Goal: Task Accomplishment & Management: Complete application form

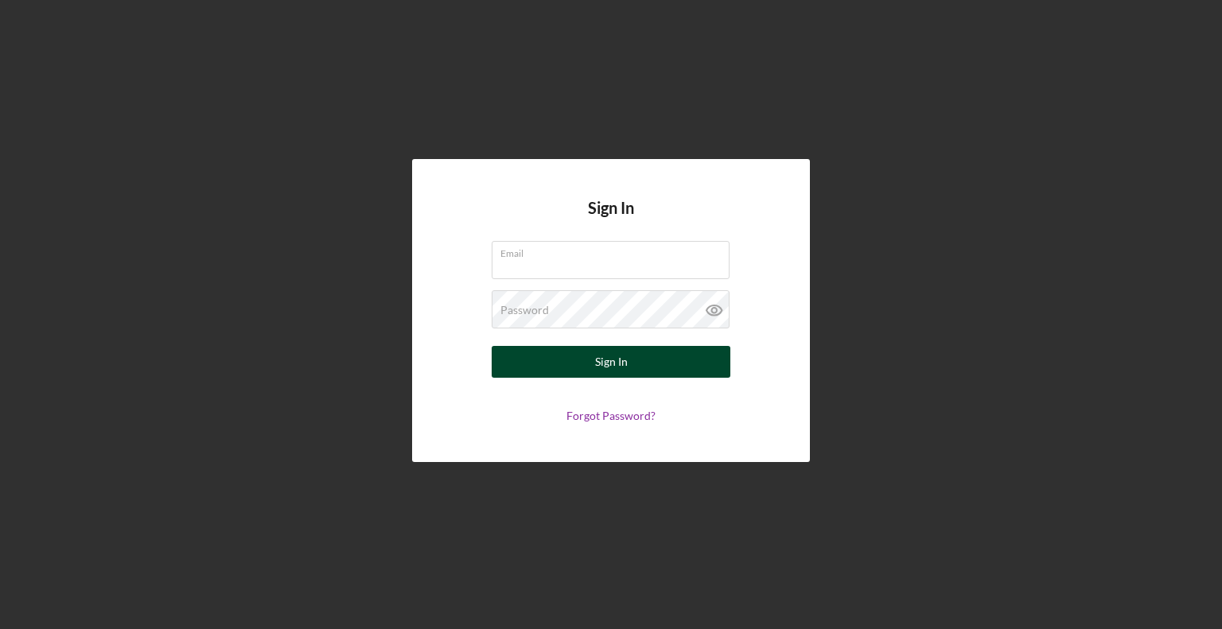
type input "[EMAIL_ADDRESS][DOMAIN_NAME]"
click at [642, 357] on button "Sign In" at bounding box center [611, 362] width 239 height 32
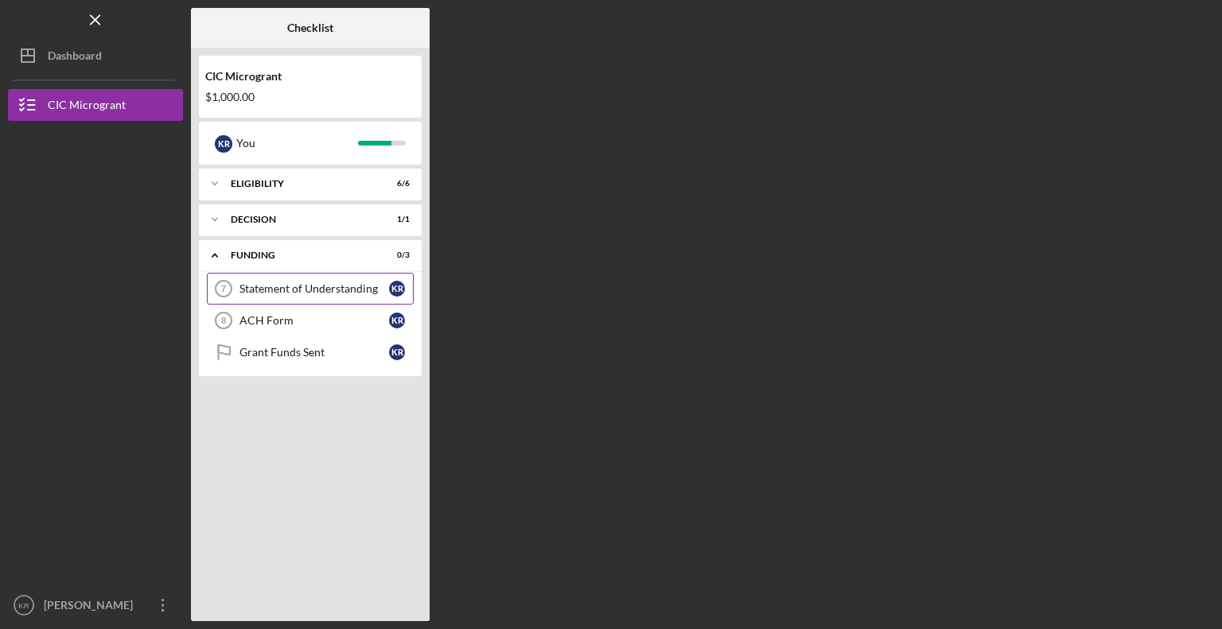
click at [348, 290] on div "Statement of Understanding" at bounding box center [314, 288] width 150 height 13
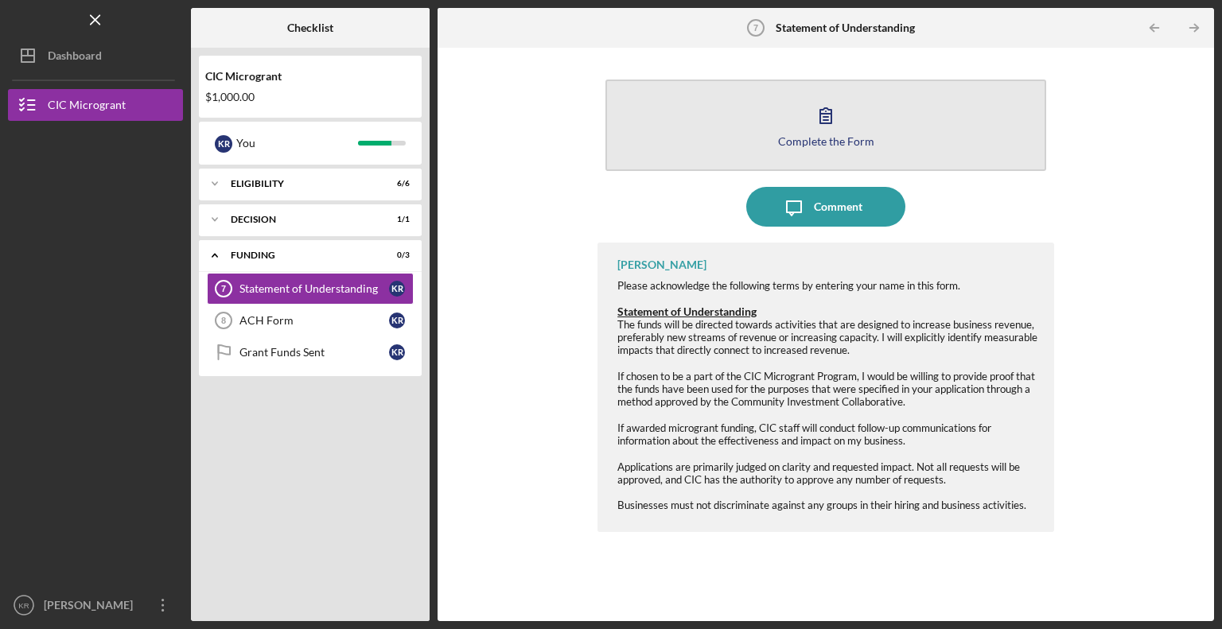
click at [814, 117] on icon "button" at bounding box center [826, 115] width 40 height 40
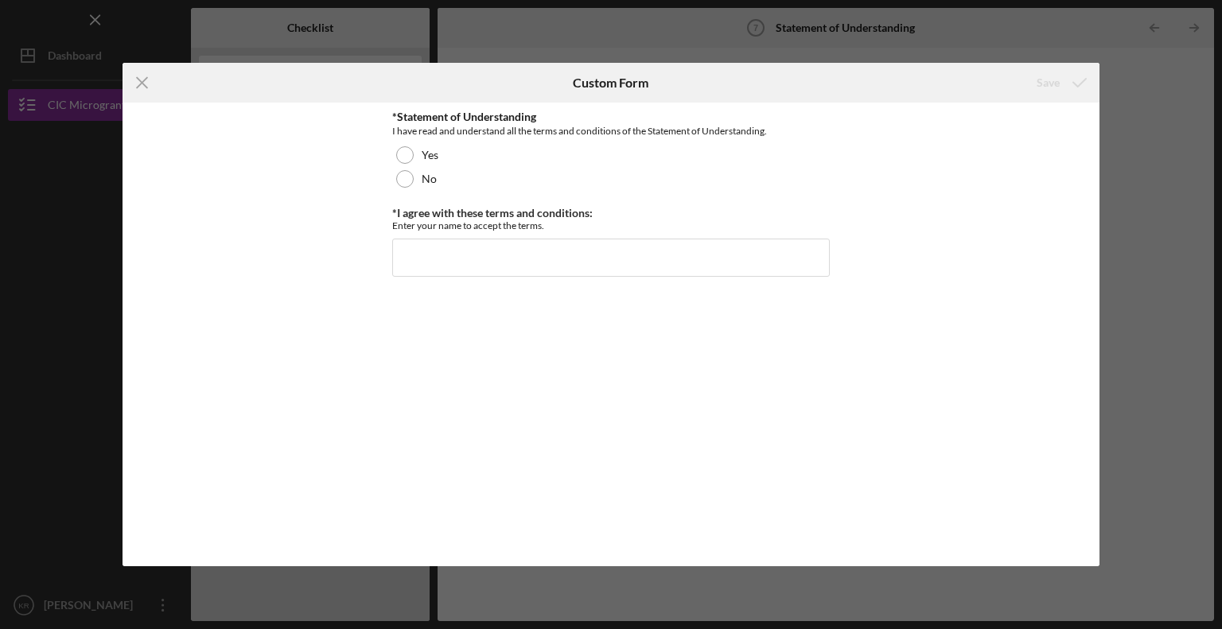
click at [400, 141] on div "*Statement of Understanding I have read and understand all the terms and condit…" at bounding box center [611, 151] width 438 height 80
click at [408, 155] on div at bounding box center [405, 155] width 18 height 18
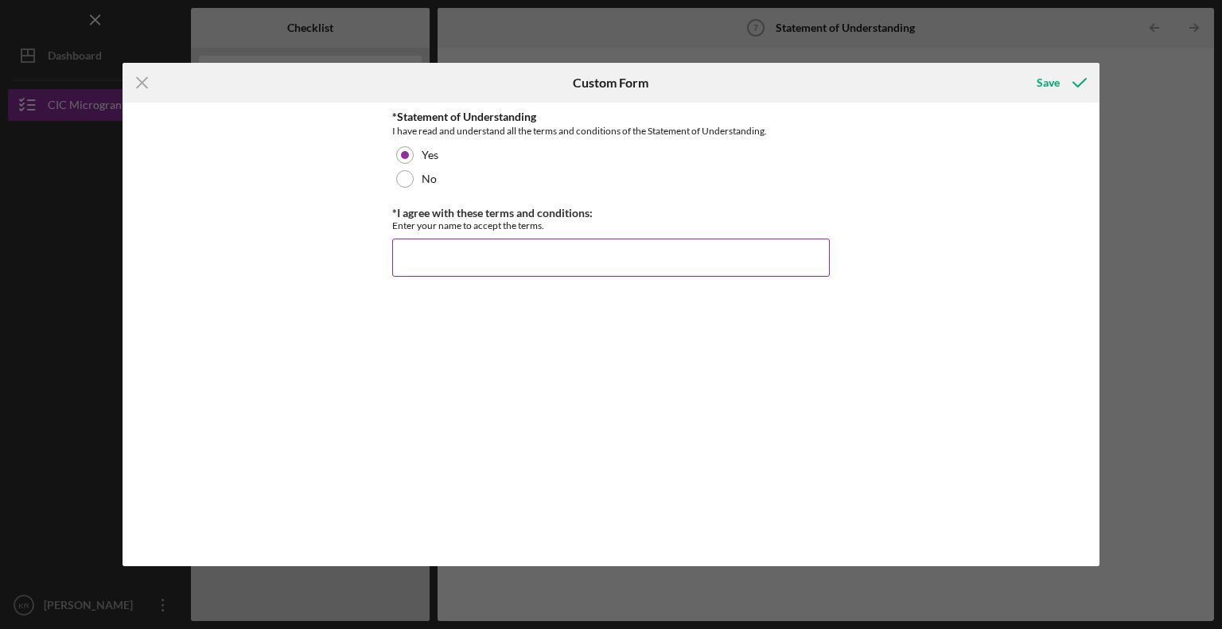
drag, startPoint x: 444, startPoint y: 259, endPoint x: 498, endPoint y: 215, distance: 70.1
click at [444, 256] on input "*I agree with these terms and conditions:" at bounding box center [611, 258] width 438 height 38
type input "[PERSON_NAME]"
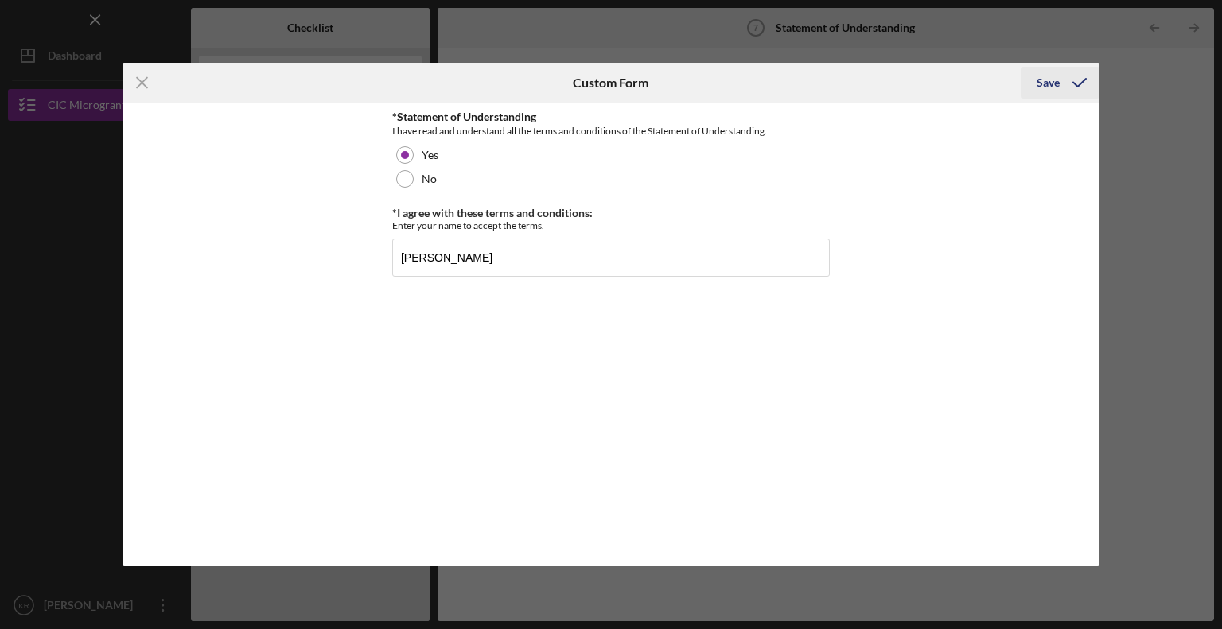
click at [1052, 90] on div "Save" at bounding box center [1048, 83] width 23 height 32
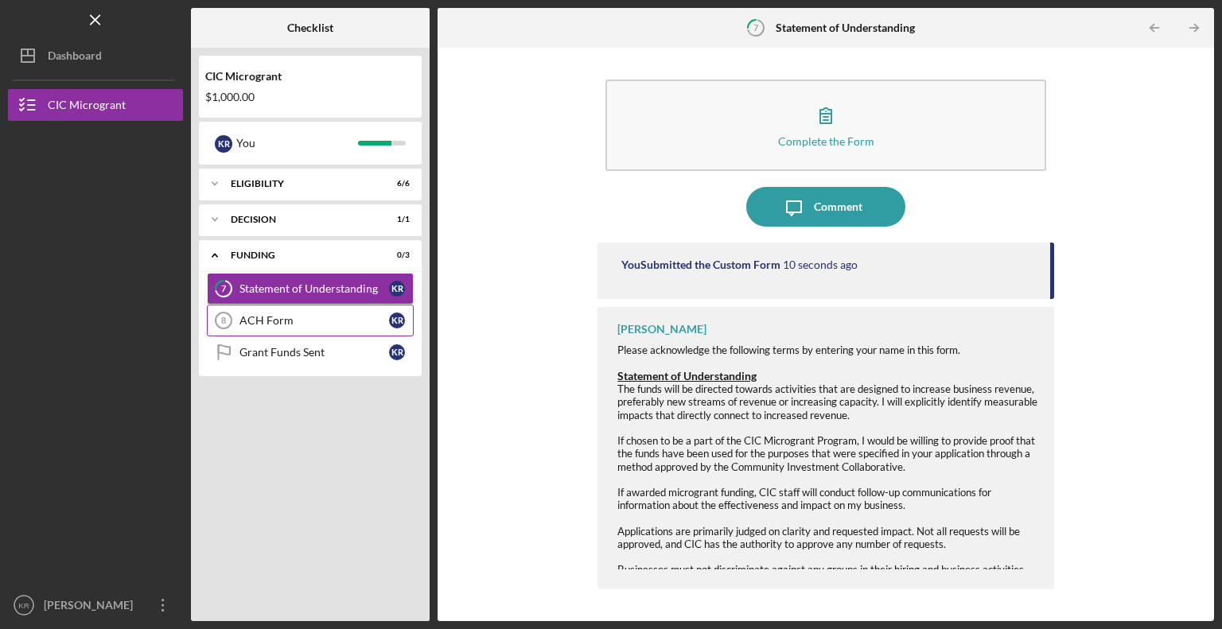
click at [313, 309] on link "ACH Form 8 ACH Form K R" at bounding box center [310, 321] width 207 height 32
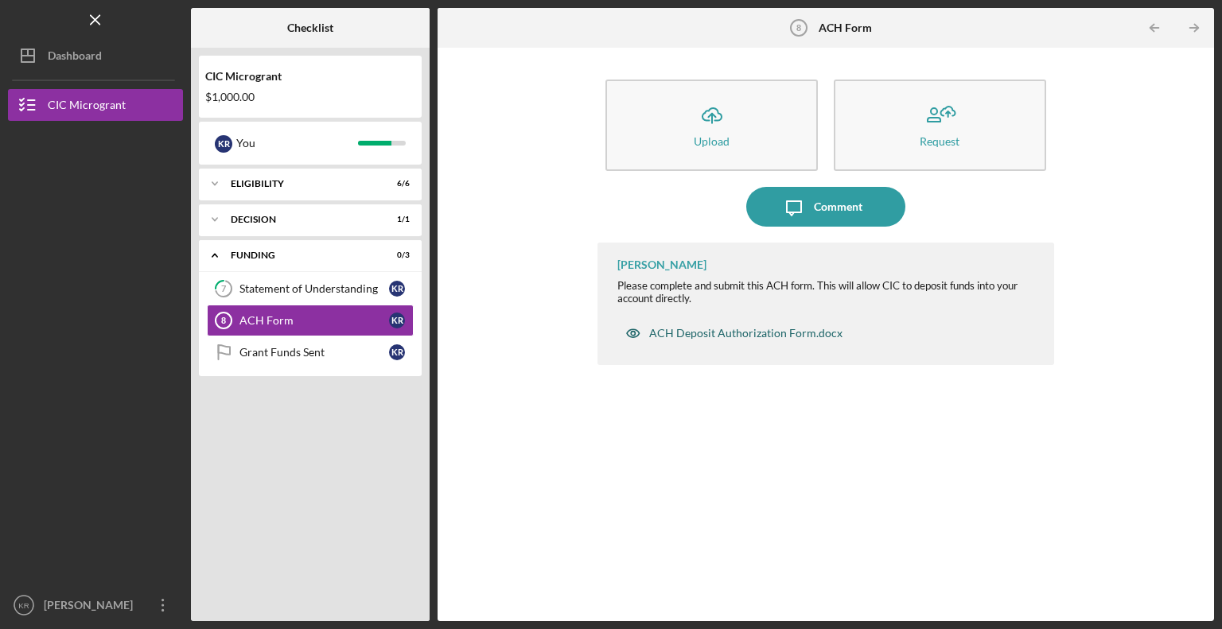
click at [741, 329] on div "ACH Deposit Authorization Form.docx" at bounding box center [745, 333] width 193 height 13
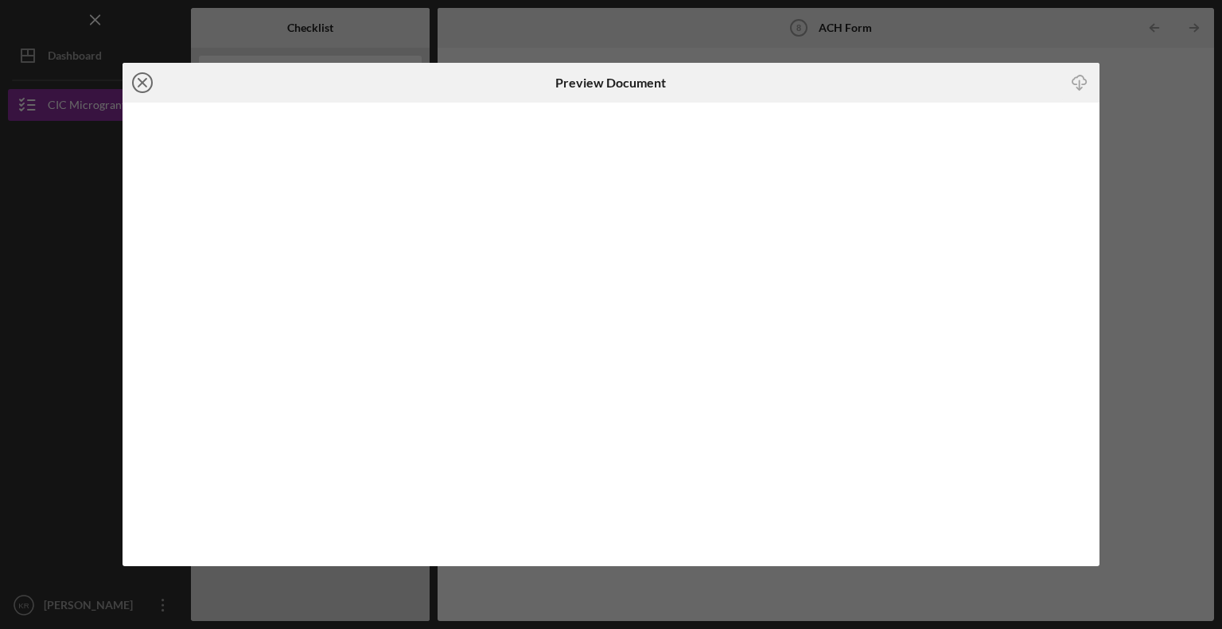
click at [134, 81] on icon "Icon/Close" at bounding box center [143, 83] width 40 height 40
